Goal: Find specific page/section: Find specific page/section

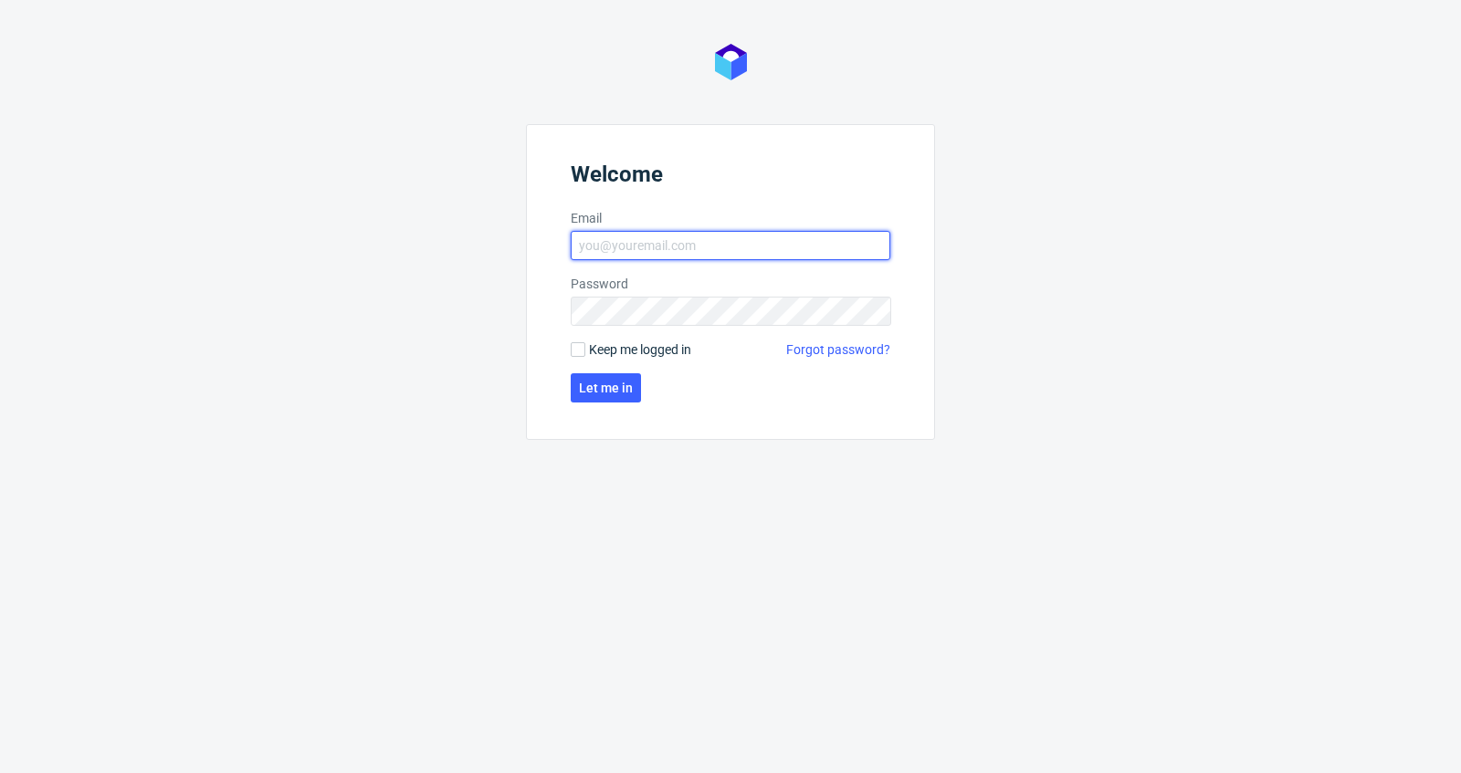
type input "[PERSON_NAME][EMAIL_ADDRESS][DOMAIN_NAME]"
click at [619, 402] on form "Welcome Email [PERSON_NAME][EMAIL_ADDRESS][DOMAIN_NAME] Password Keep me logged…" at bounding box center [730, 282] width 409 height 316
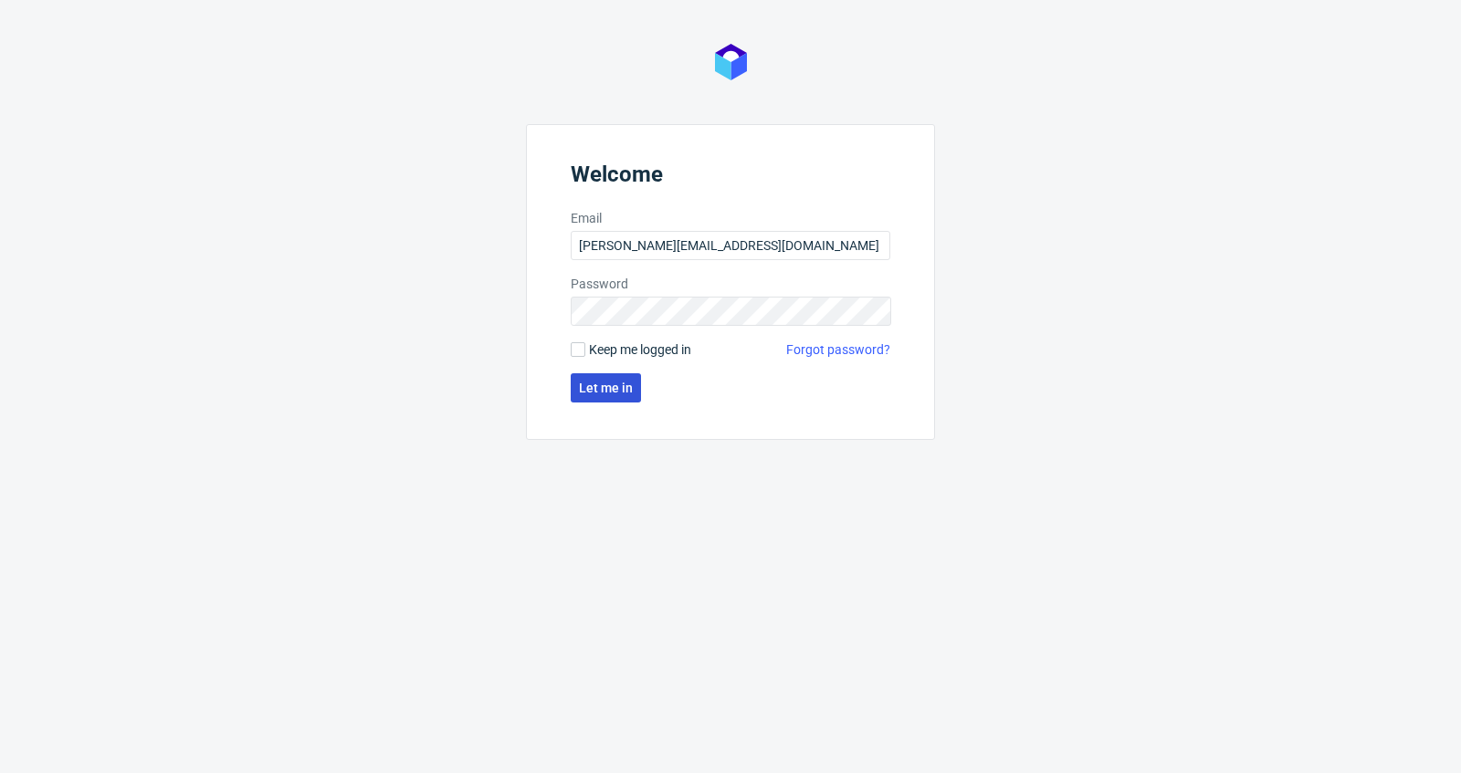
click at [617, 391] on span "Let me in" at bounding box center [606, 388] width 54 height 13
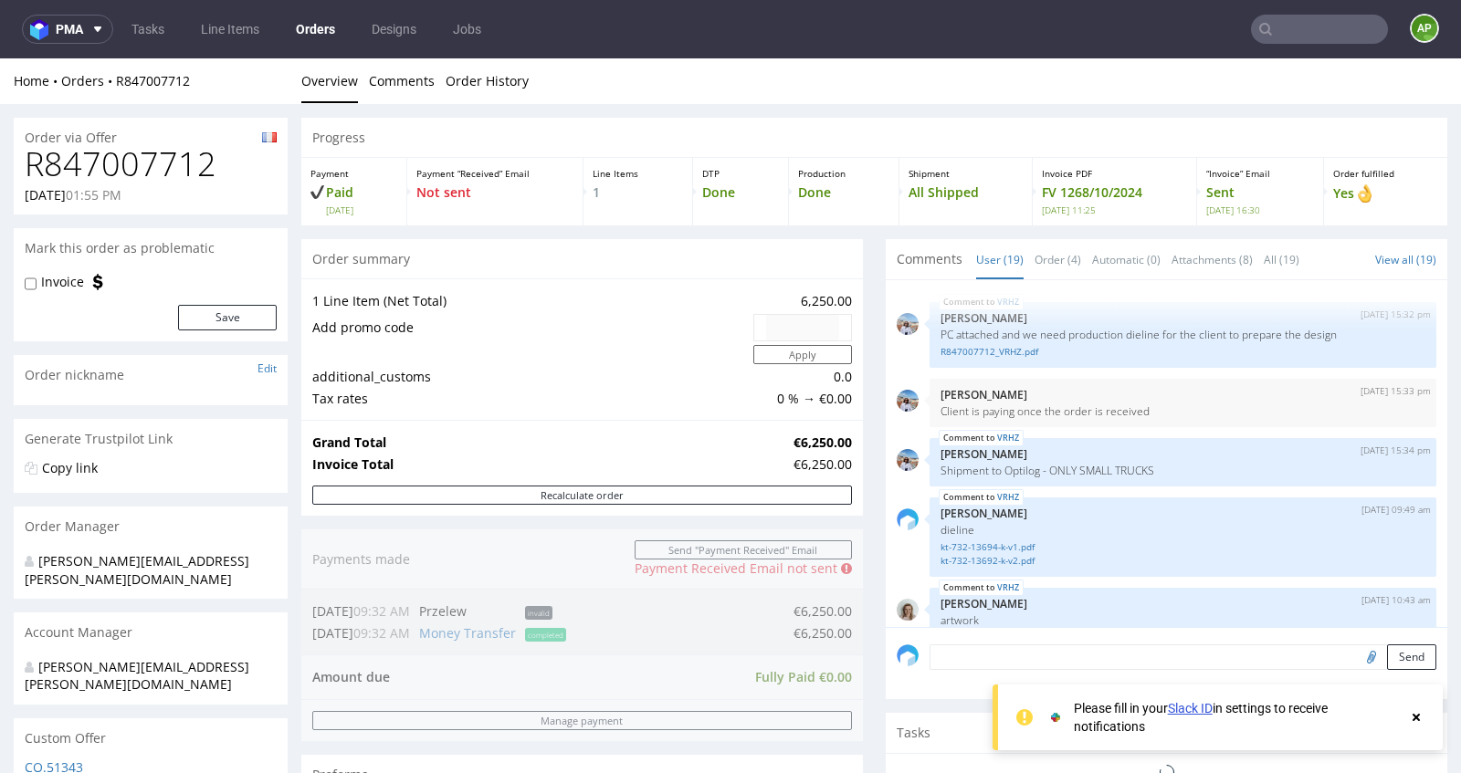
scroll to position [1333, 0]
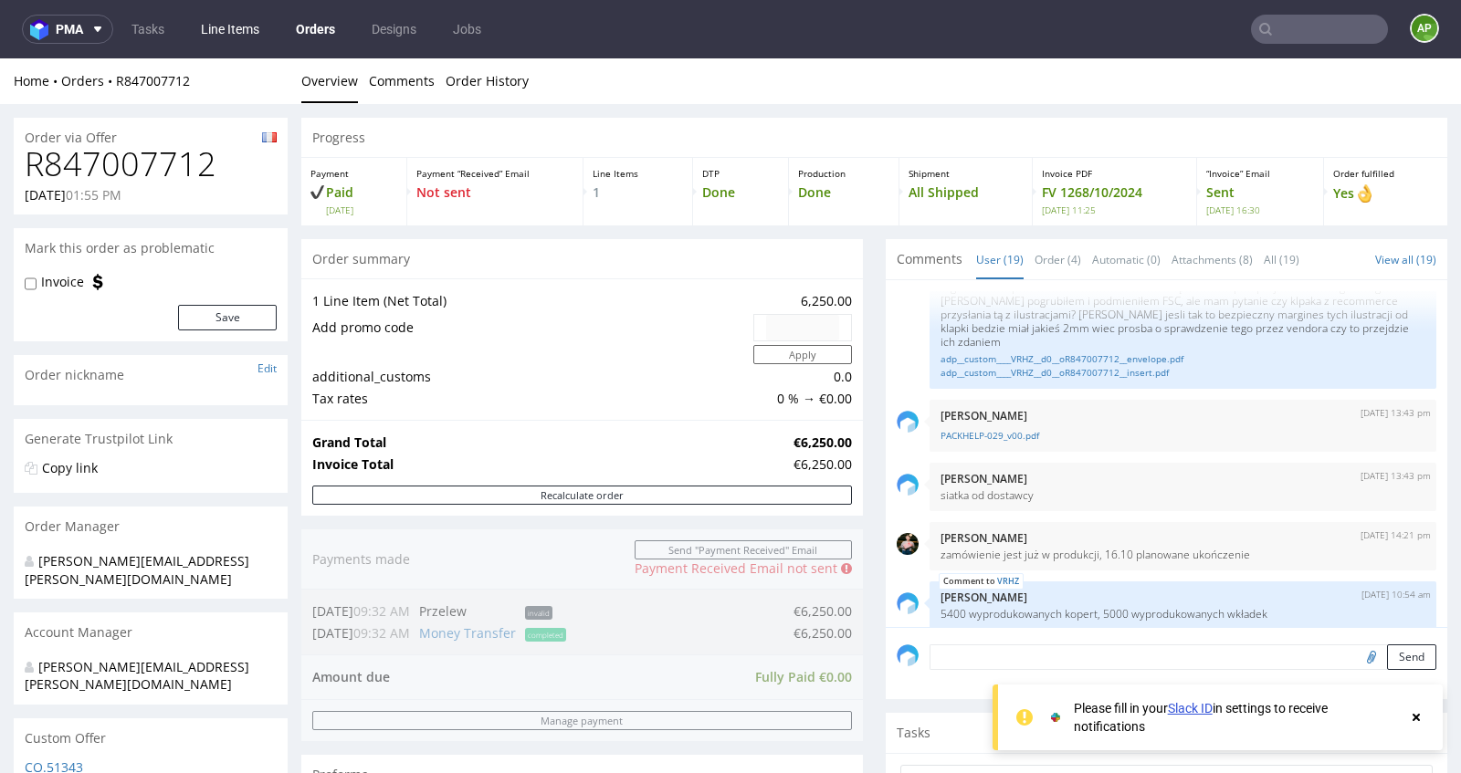
click at [219, 37] on link "Line Items" at bounding box center [230, 29] width 80 height 29
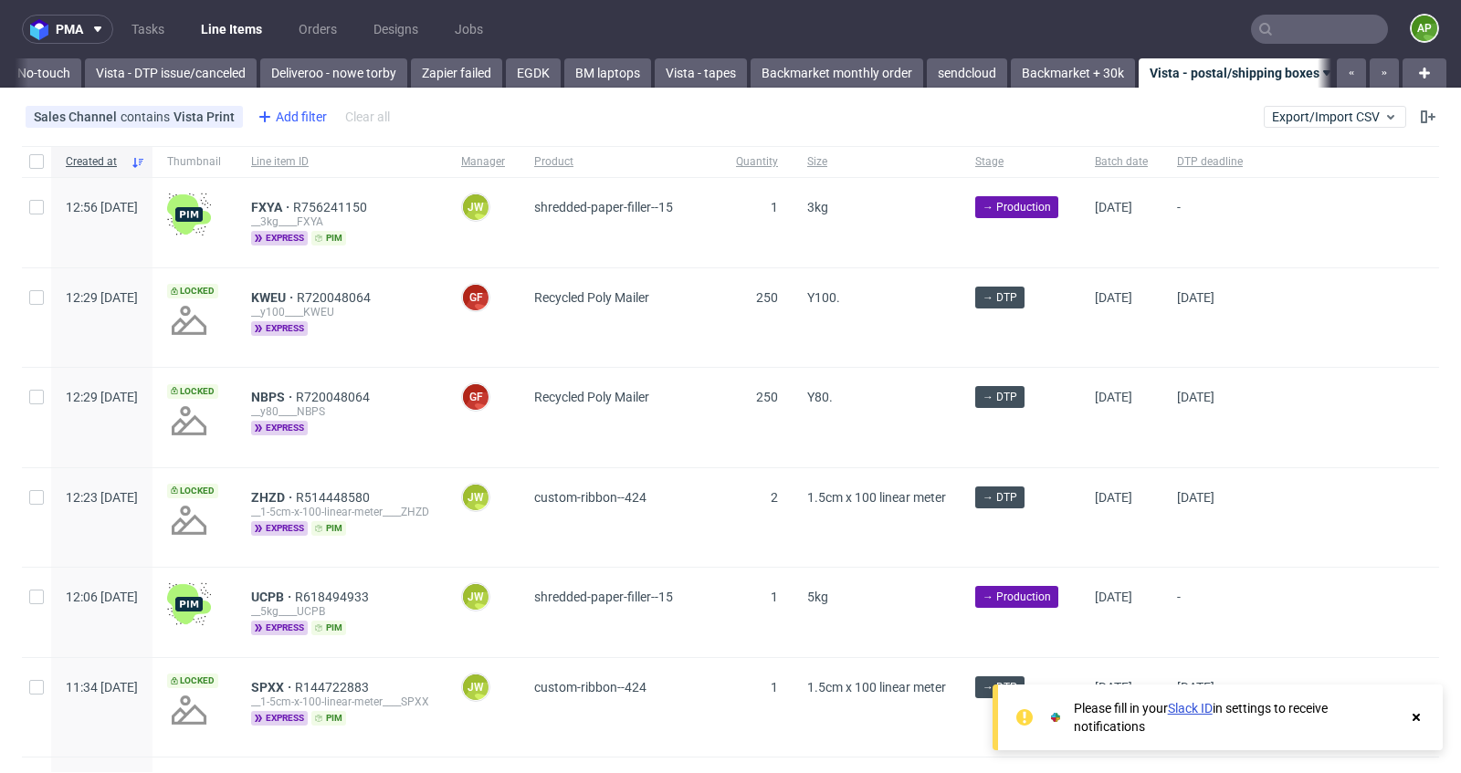
scroll to position [0, 1412]
click at [273, 115] on div "Add filter" at bounding box center [290, 116] width 80 height 29
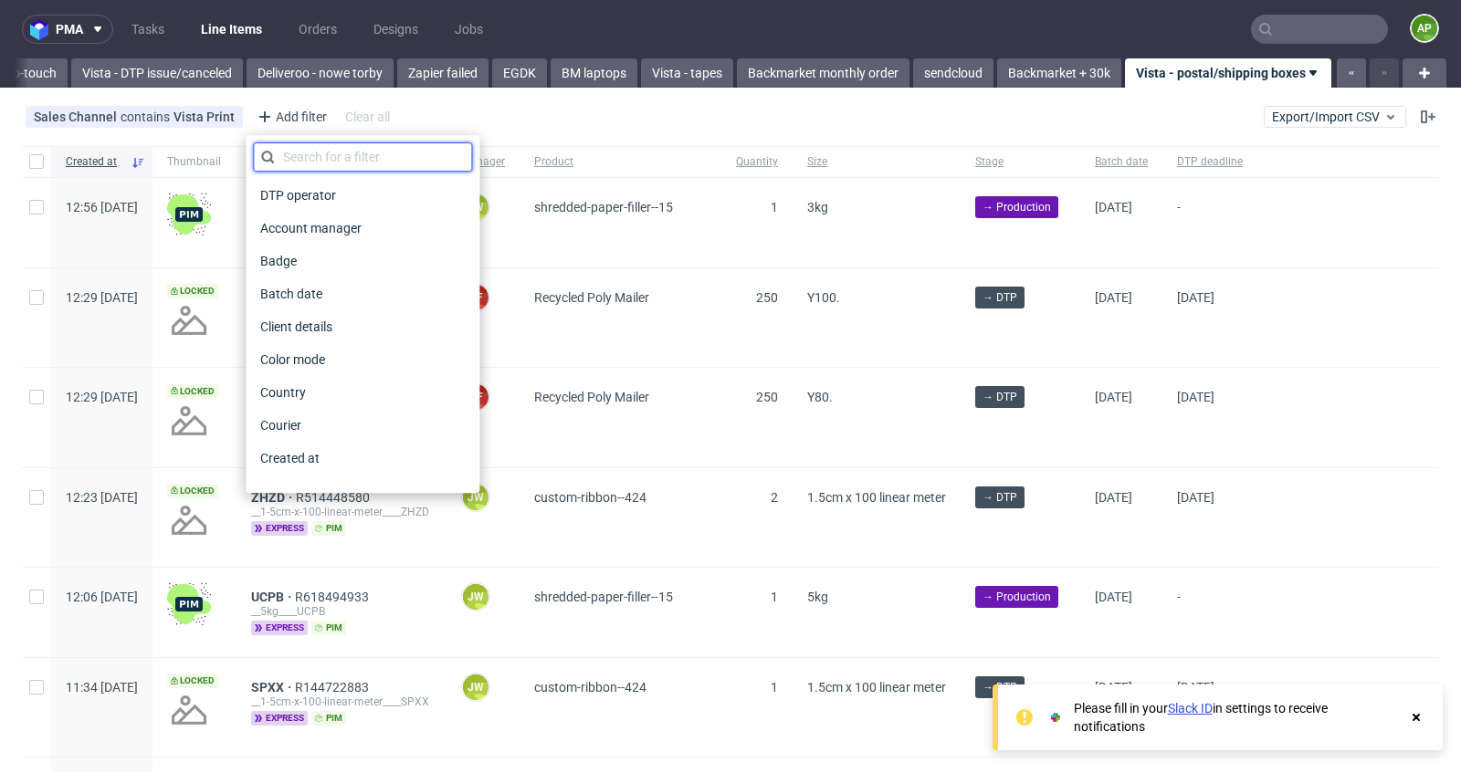
click at [296, 146] on input "text" at bounding box center [362, 156] width 219 height 29
type input "prod"
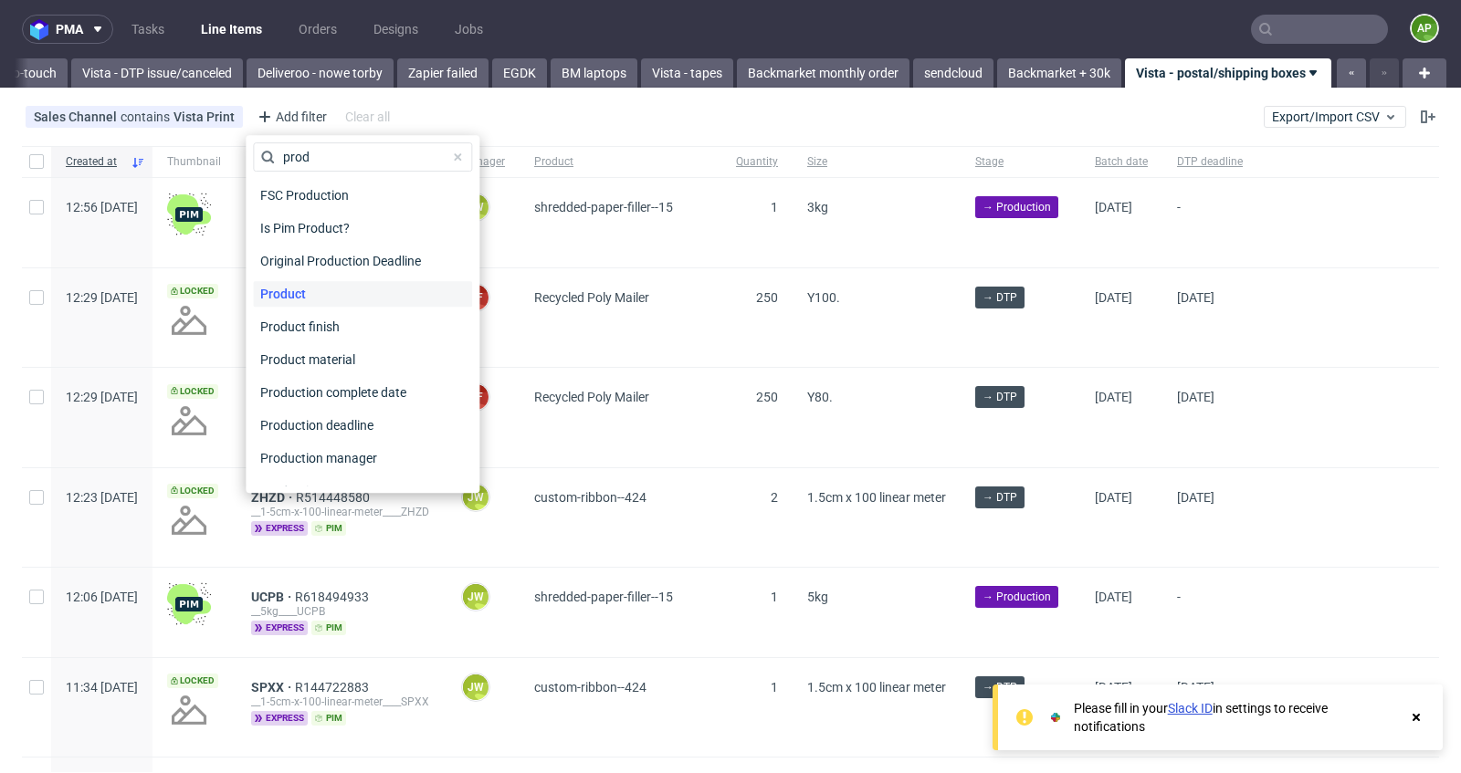
click at [289, 294] on span "Product" at bounding box center [283, 294] width 60 height 26
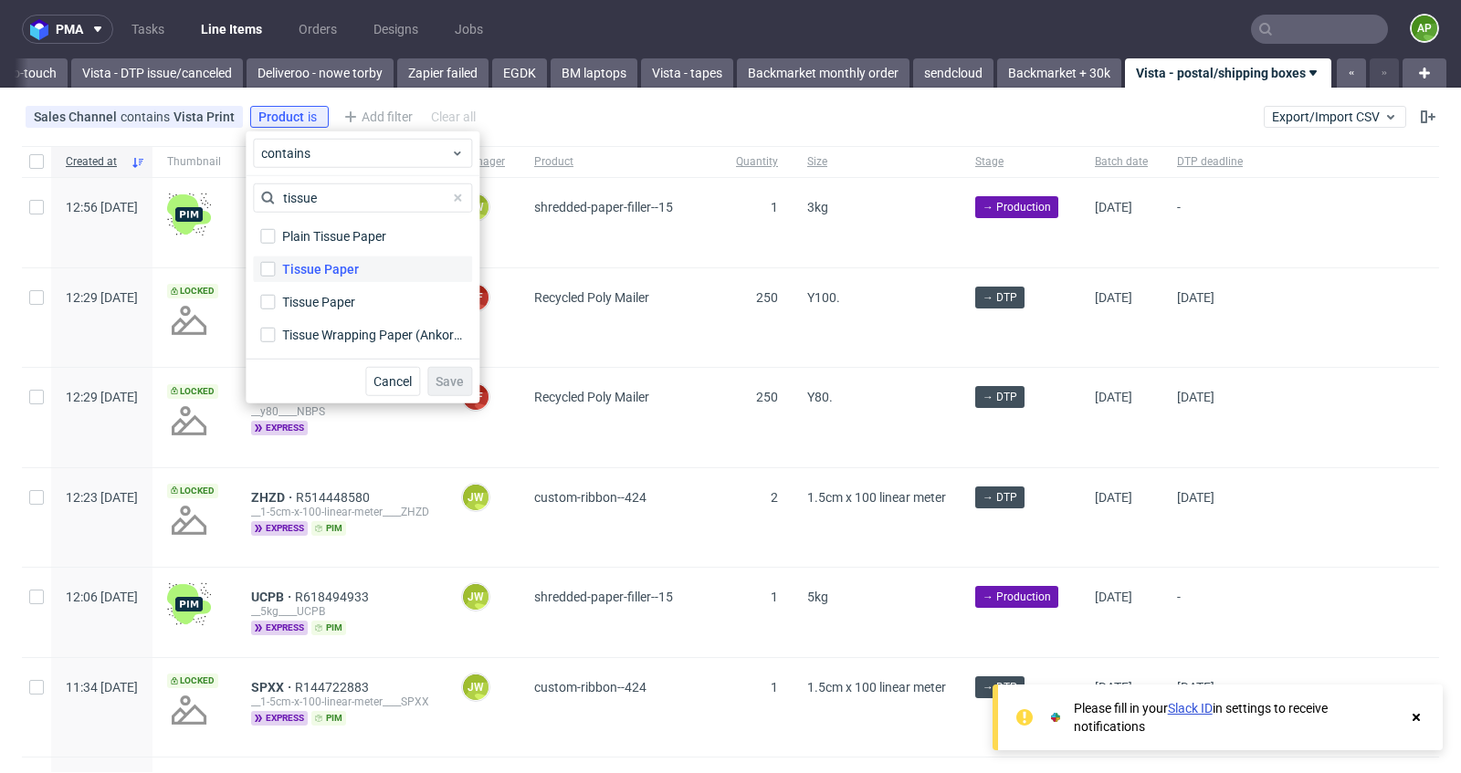
type input "tissue"
click at [336, 276] on div "Tissue Paper" at bounding box center [320, 269] width 77 height 18
click at [275, 276] on input "Tissue Paper" at bounding box center [267, 269] width 15 height 15
checkbox input "true"
click at [333, 289] on label "Tissue Paper" at bounding box center [362, 302] width 219 height 26
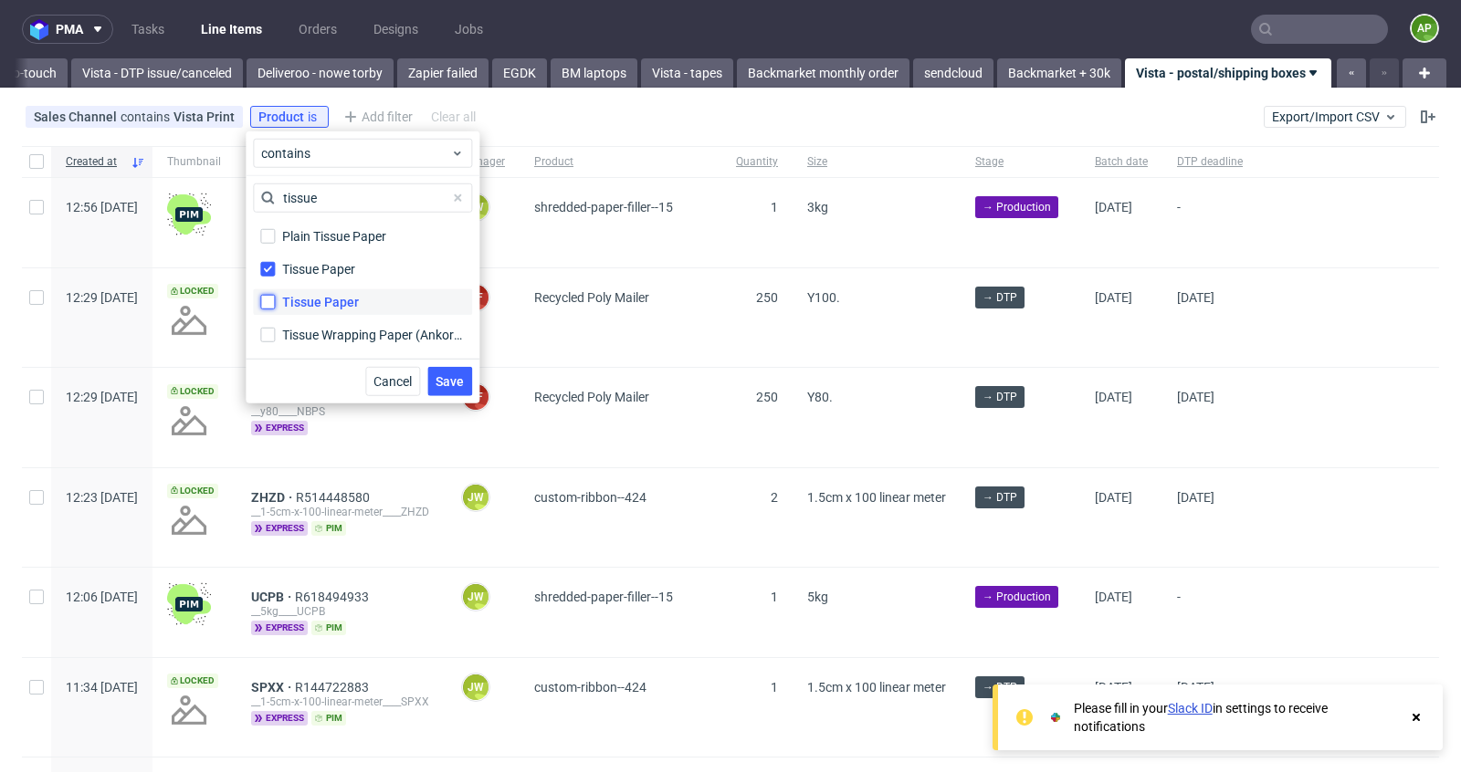
click at [275, 295] on input "Tissue Paper" at bounding box center [267, 302] width 15 height 15
checkbox input "true"
click at [458, 386] on span "Save" at bounding box center [450, 381] width 28 height 13
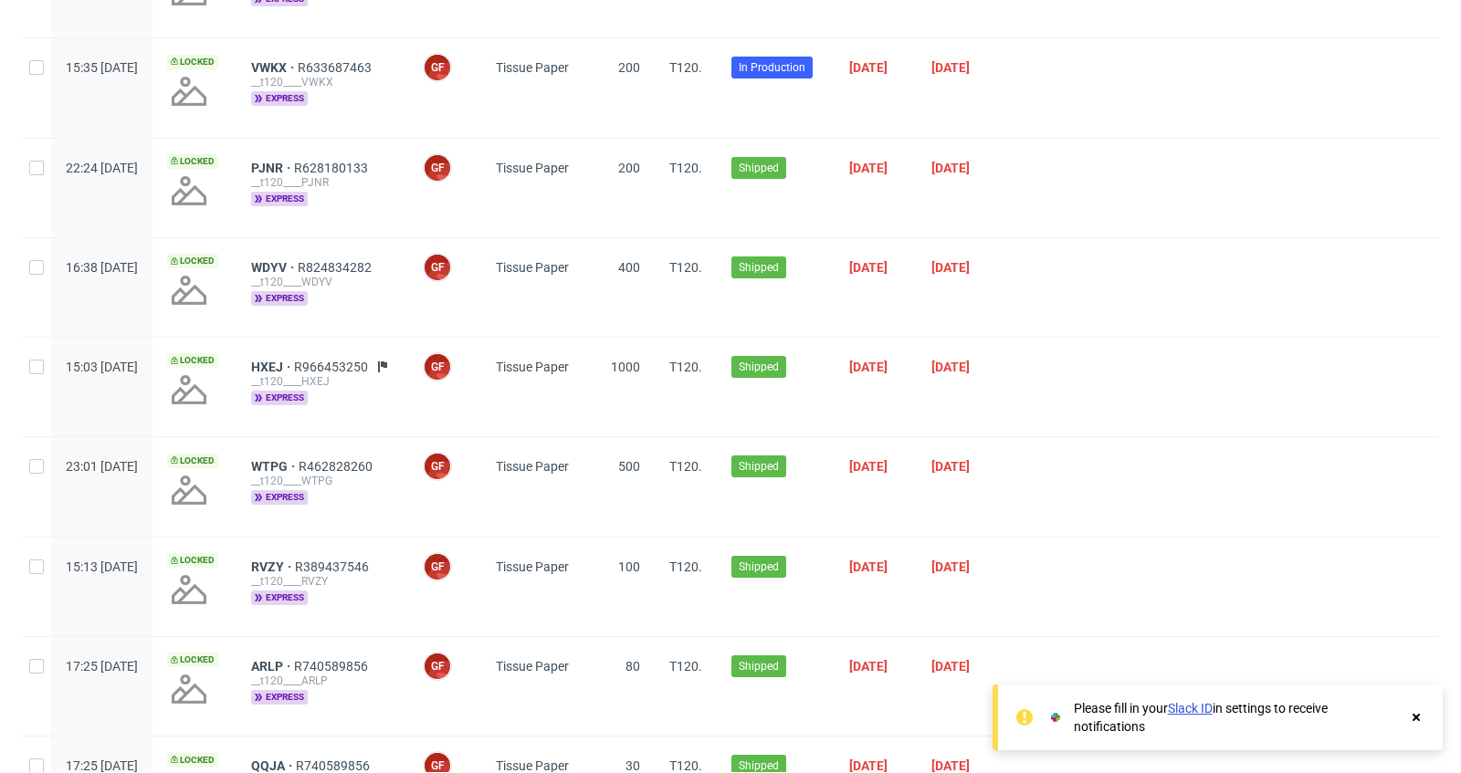
scroll to position [0, 0]
